Goal: Obtain resource: Obtain resource

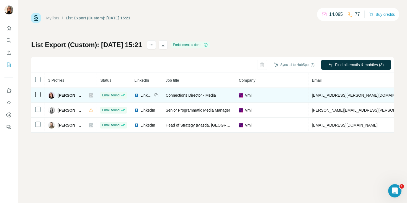
click at [335, 96] on span "[EMAIL_ADDRESS][PERSON_NAME][DOMAIN_NAME]" at bounding box center [360, 95] width 97 height 4
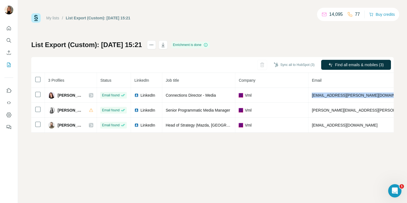
copy span "[EMAIL_ADDRESS][PERSON_NAME][DOMAIN_NAME]"
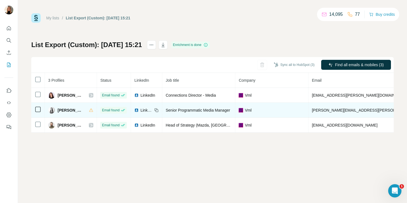
click at [325, 112] on span "kim.ternan@vml.com" at bounding box center [377, 110] width 130 height 4
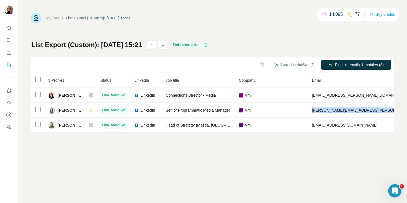
copy span "kim.ternan@vml.com"
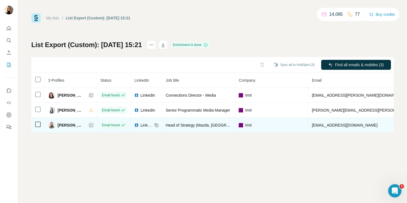
click at [329, 127] on span "matt.ball@vml.com" at bounding box center [345, 125] width 66 height 4
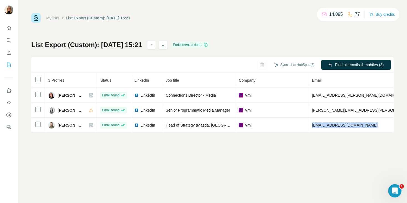
copy span "matt.ball@vml.com"
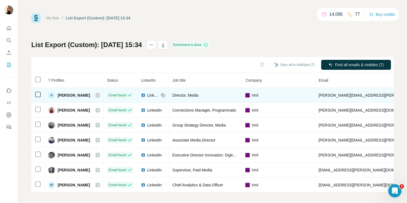
click at [340, 93] on span "[PERSON_NAME][EMAIL_ADDRESS][PERSON_NAME][DOMAIN_NAME]" at bounding box center [383, 95] width 130 height 4
click at [341, 93] on span "[PERSON_NAME][EMAIL_ADDRESS][PERSON_NAME][DOMAIN_NAME]" at bounding box center [383, 95] width 130 height 4
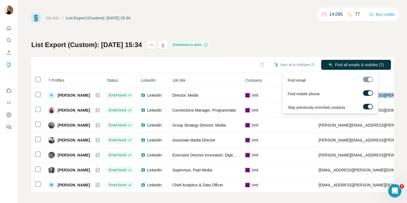
copy span "[PERSON_NAME][EMAIL_ADDRESS][PERSON_NAME][DOMAIN_NAME]"
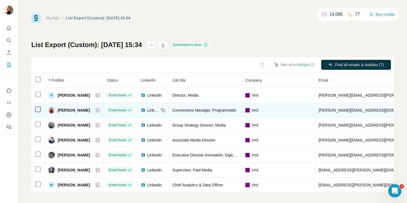
click at [323, 112] on span "[PERSON_NAME][EMAIL_ADDRESS][DOMAIN_NAME]" at bounding box center [366, 110] width 97 height 4
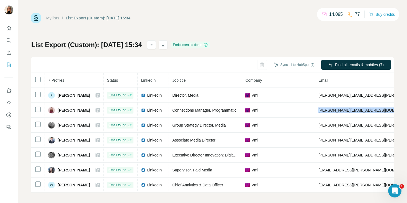
copy span "[PERSON_NAME][EMAIL_ADDRESS][DOMAIN_NAME]"
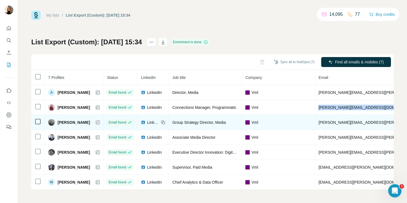
scroll to position [6, 0]
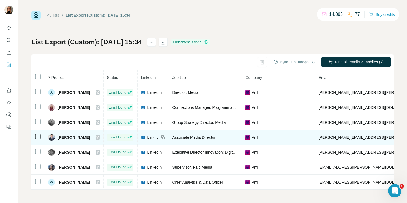
click at [330, 135] on span "[PERSON_NAME][EMAIL_ADDRESS][PERSON_NAME][DOMAIN_NAME]" at bounding box center [383, 137] width 130 height 4
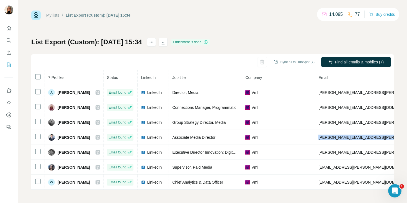
copy span "[PERSON_NAME][EMAIL_ADDRESS][PERSON_NAME][DOMAIN_NAME]"
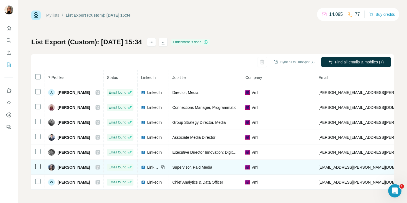
click at [336, 165] on span "[EMAIL_ADDRESS][PERSON_NAME][DOMAIN_NAME]" at bounding box center [366, 167] width 97 height 4
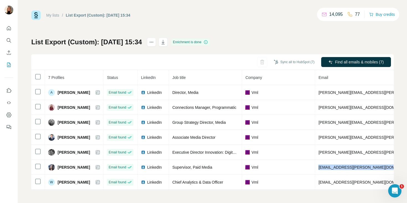
copy span "[EMAIL_ADDRESS][PERSON_NAME][DOMAIN_NAME]"
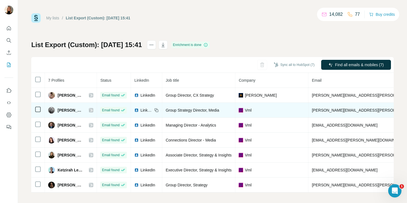
click at [332, 112] on span "[PERSON_NAME][EMAIL_ADDRESS][PERSON_NAME][DOMAIN_NAME]" at bounding box center [377, 110] width 130 height 4
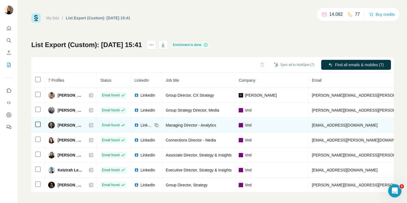
click at [320, 124] on span "drew.koechley@vml.com" at bounding box center [345, 125] width 66 height 4
click at [320, 125] on span "drew.koechley@vml.com" at bounding box center [345, 125] width 66 height 4
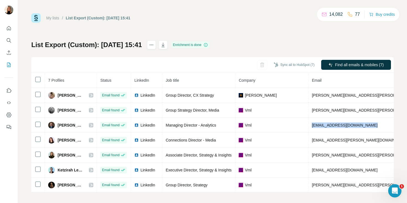
copy span "drew.koechley@vml.com"
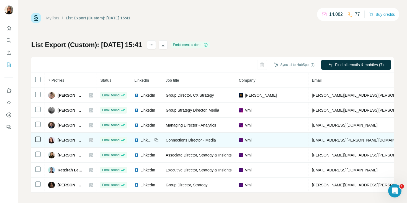
click at [317, 141] on span "eva.kuczynski@vml.com" at bounding box center [360, 140] width 97 height 4
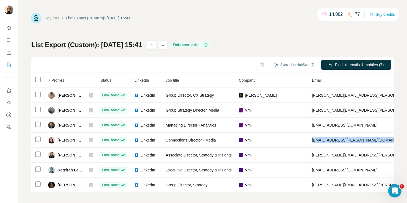
copy span "eva.kuczynski@vml.com"
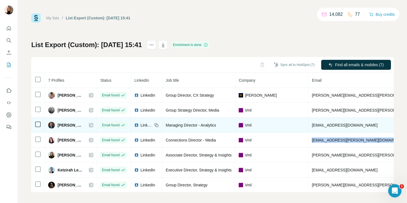
scroll to position [6, 0]
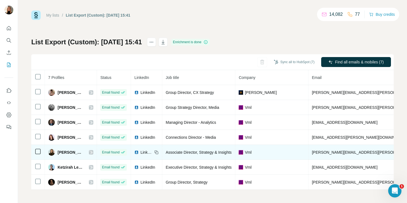
click at [327, 150] on span "kabrina.lee@vml.com" at bounding box center [377, 152] width 130 height 4
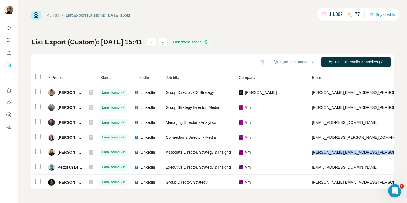
copy span "kabrina.lee@vml.com"
